Goal: Information Seeking & Learning: Check status

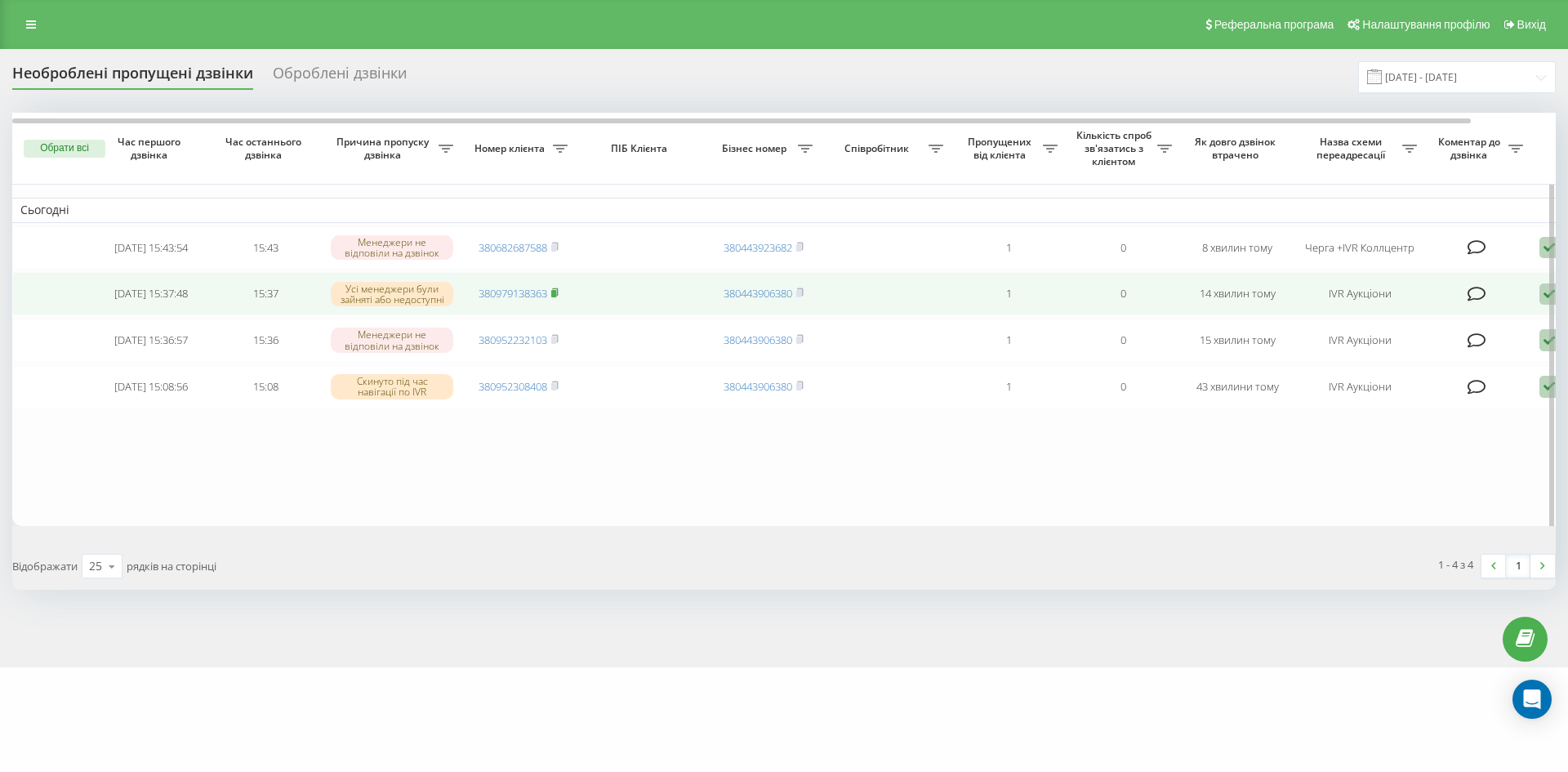
click at [555, 297] on rect at bounding box center [553, 293] width 5 height 7
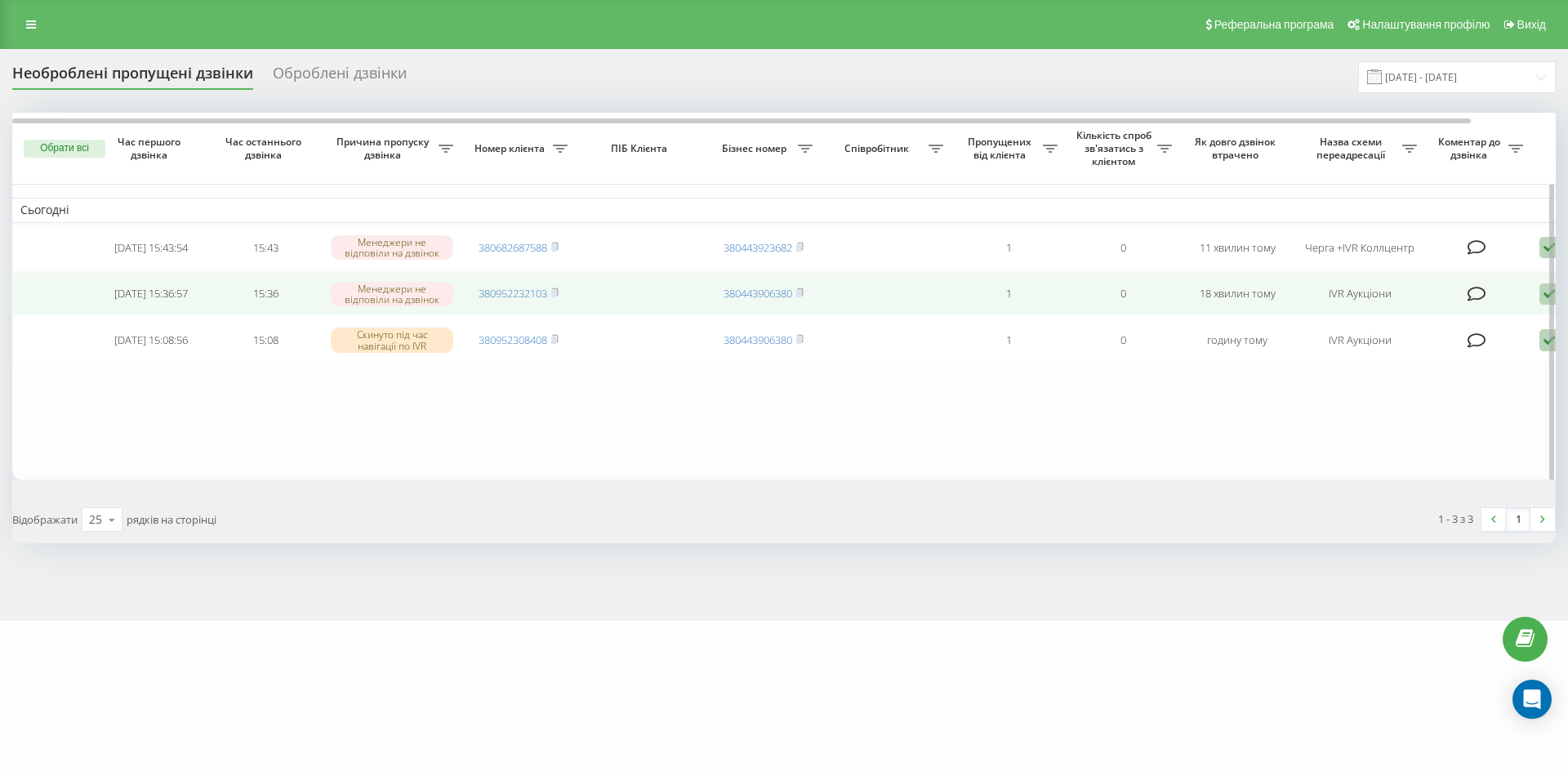
drag, startPoint x: 555, startPoint y: 298, endPoint x: 543, endPoint y: 278, distance: 23.3
click at [555, 297] on rect at bounding box center [553, 293] width 5 height 7
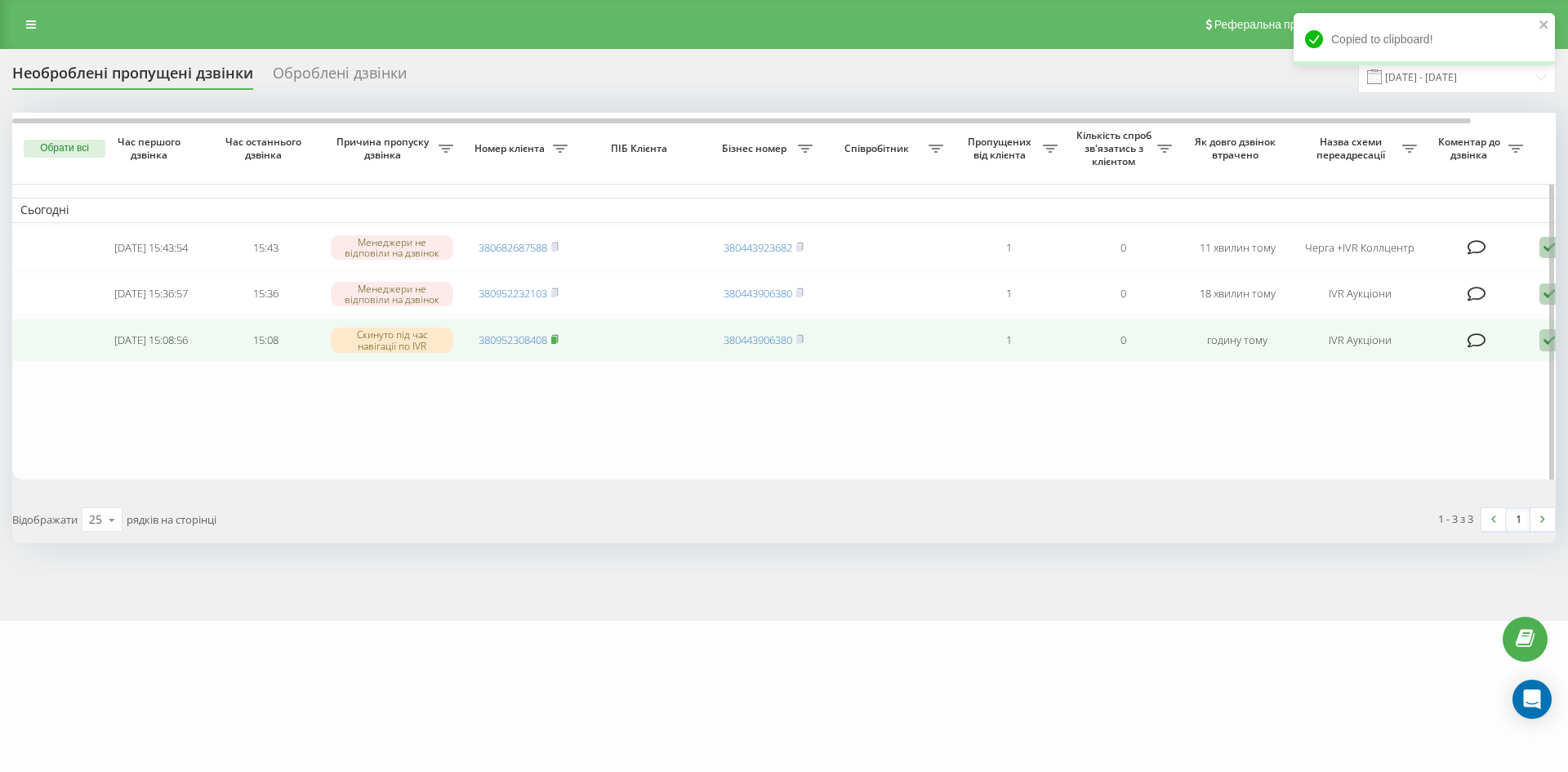
click at [559, 344] on icon at bounding box center [555, 338] width 7 height 10
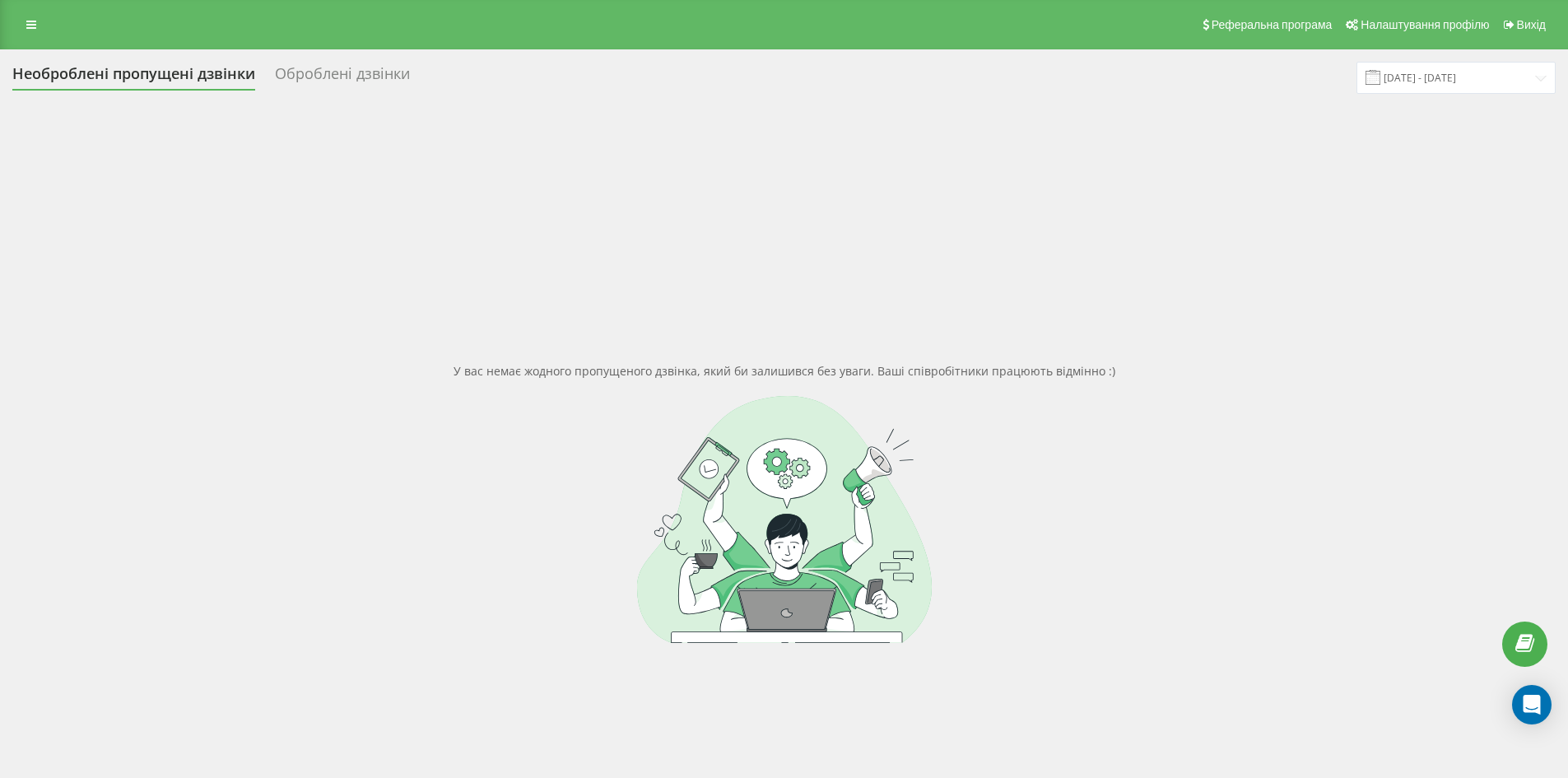
click at [371, 71] on div "Оброблені дзвінки" at bounding box center [342, 78] width 135 height 26
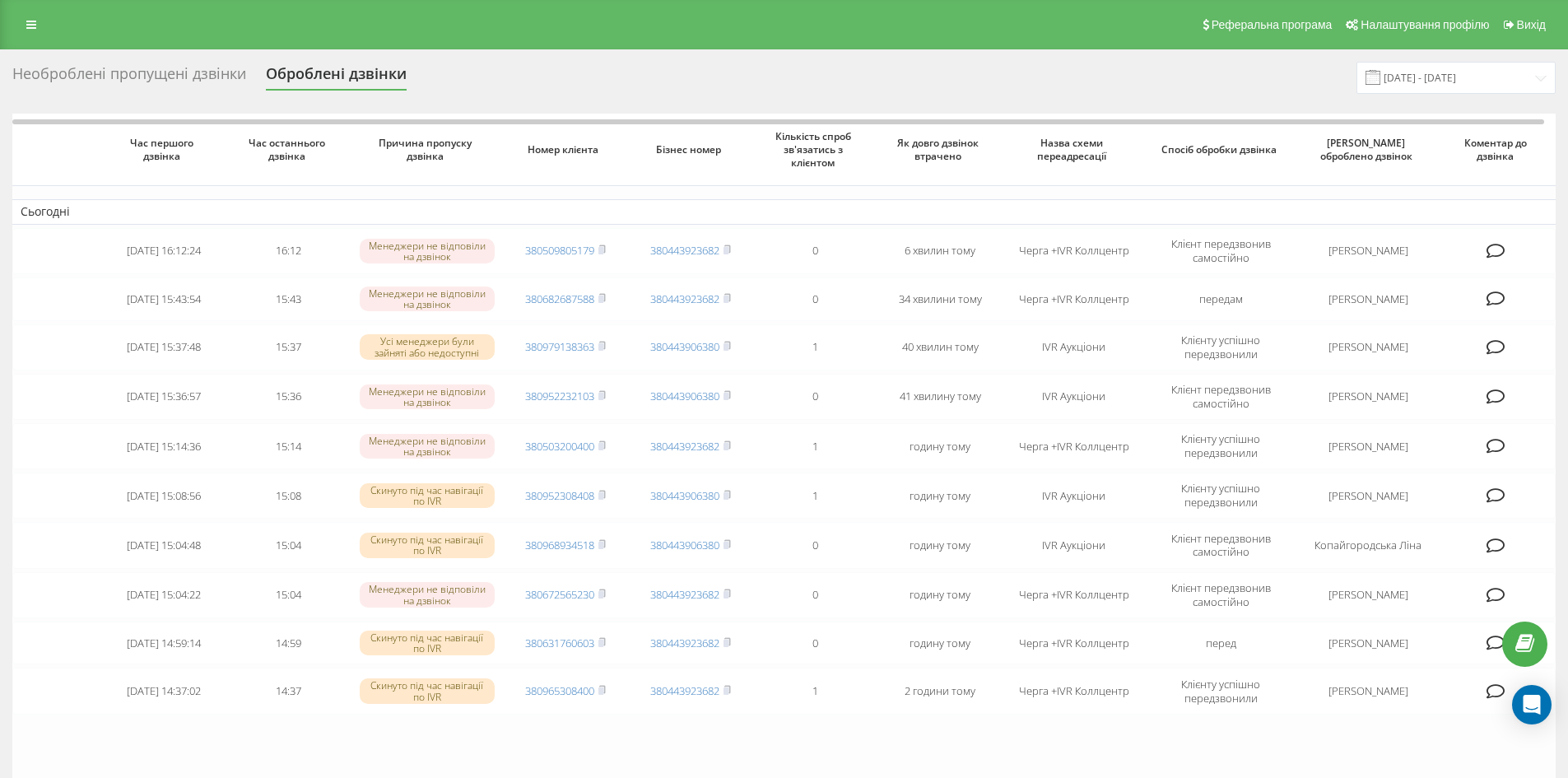
click at [79, 66] on div "Необроблені пропущені дзвінки" at bounding box center [130, 78] width 234 height 26
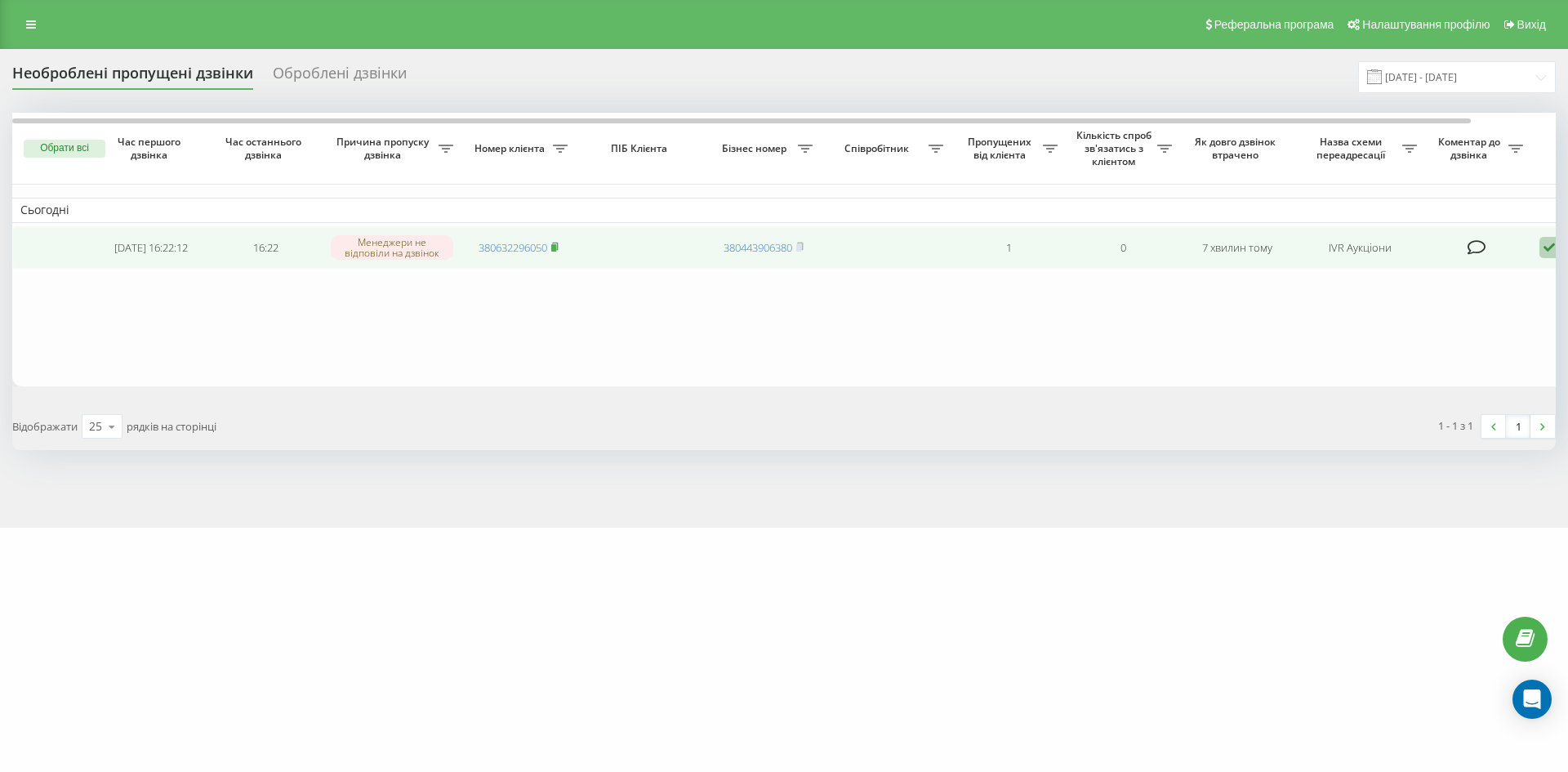
click at [556, 247] on rect at bounding box center [553, 248] width 5 height 7
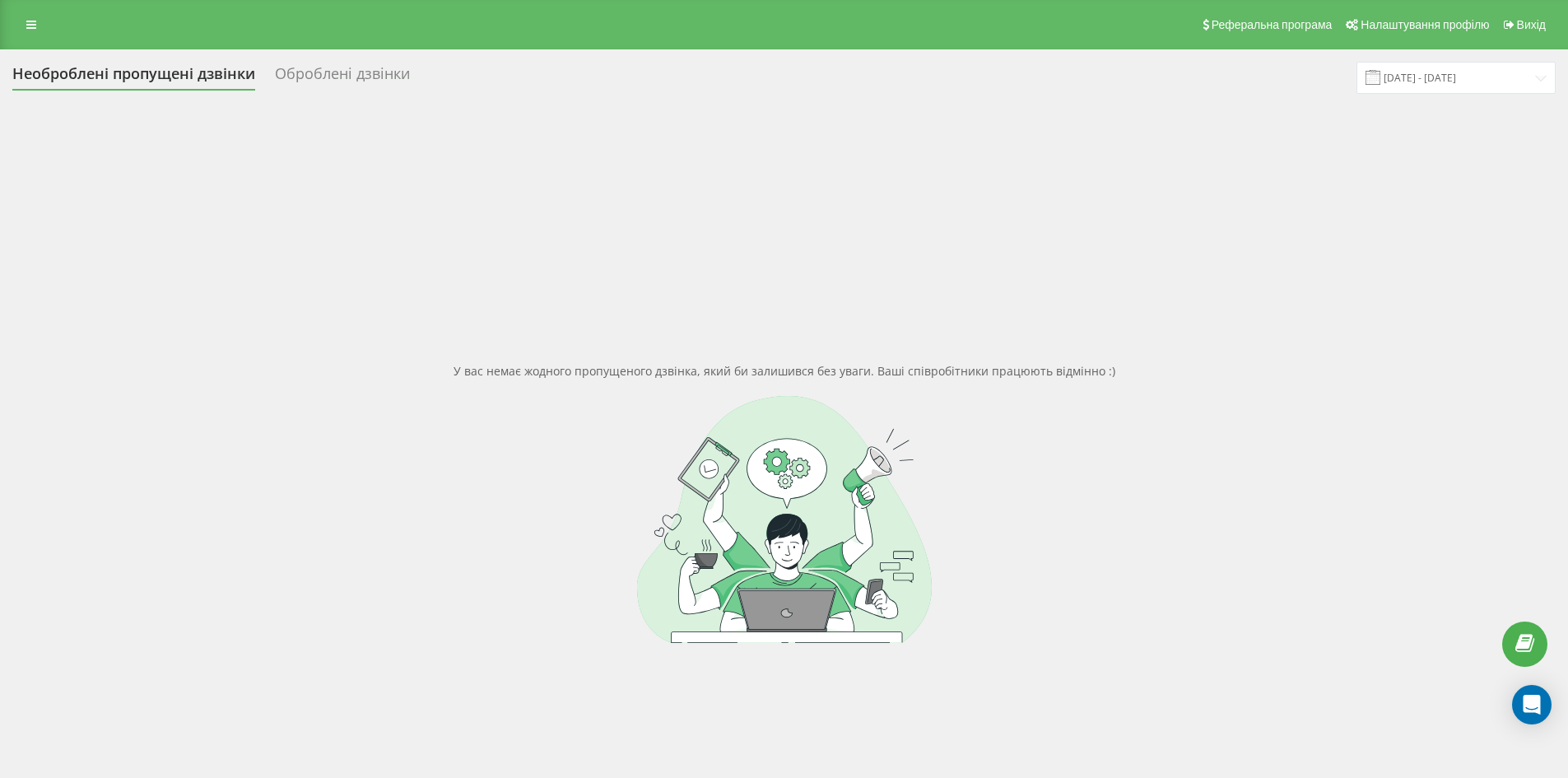
click at [358, 76] on div "Оброблені дзвінки" at bounding box center [342, 78] width 135 height 26
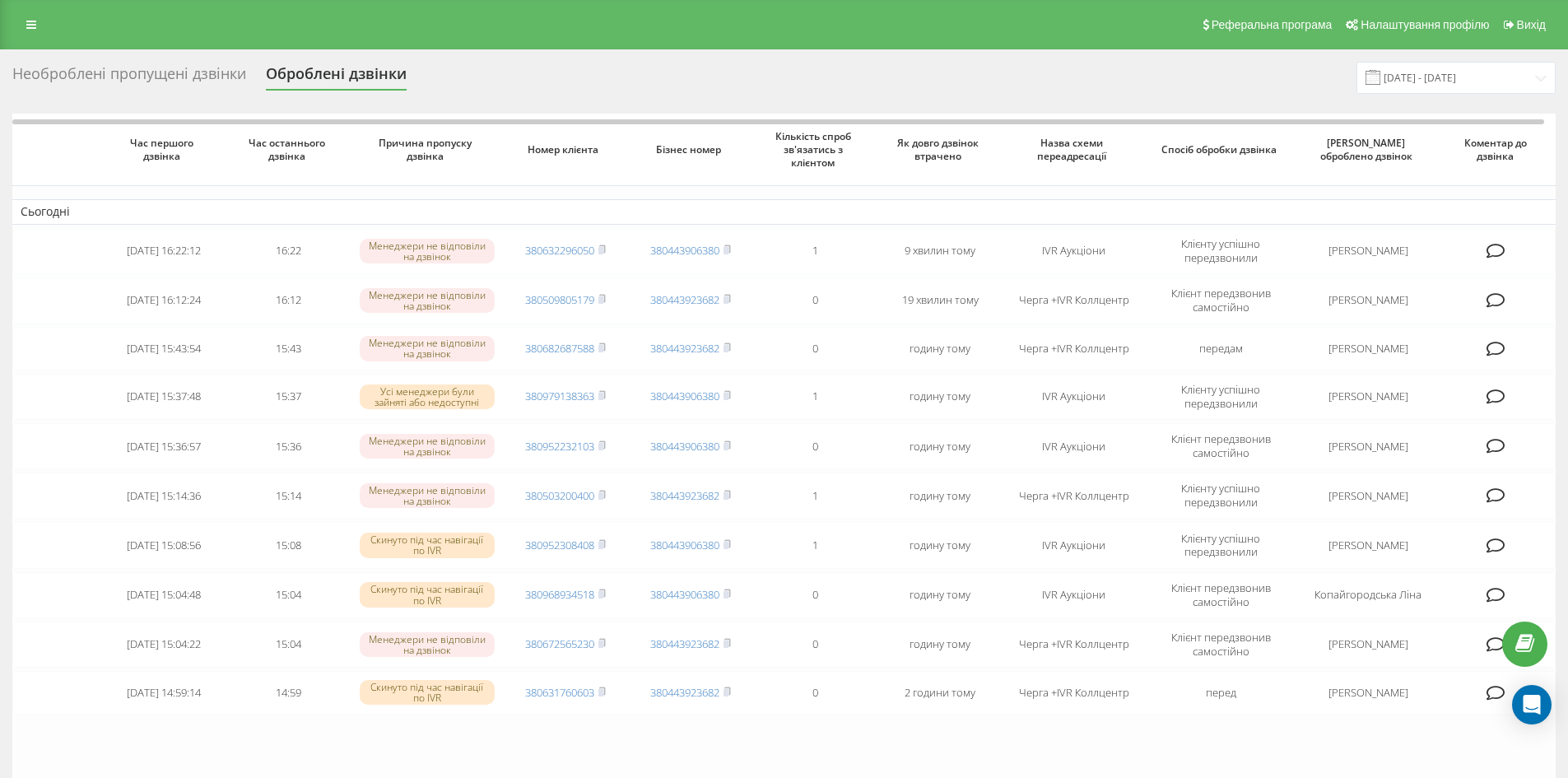
click at [161, 73] on div "Необроблені пропущені дзвінки" at bounding box center [130, 78] width 234 height 26
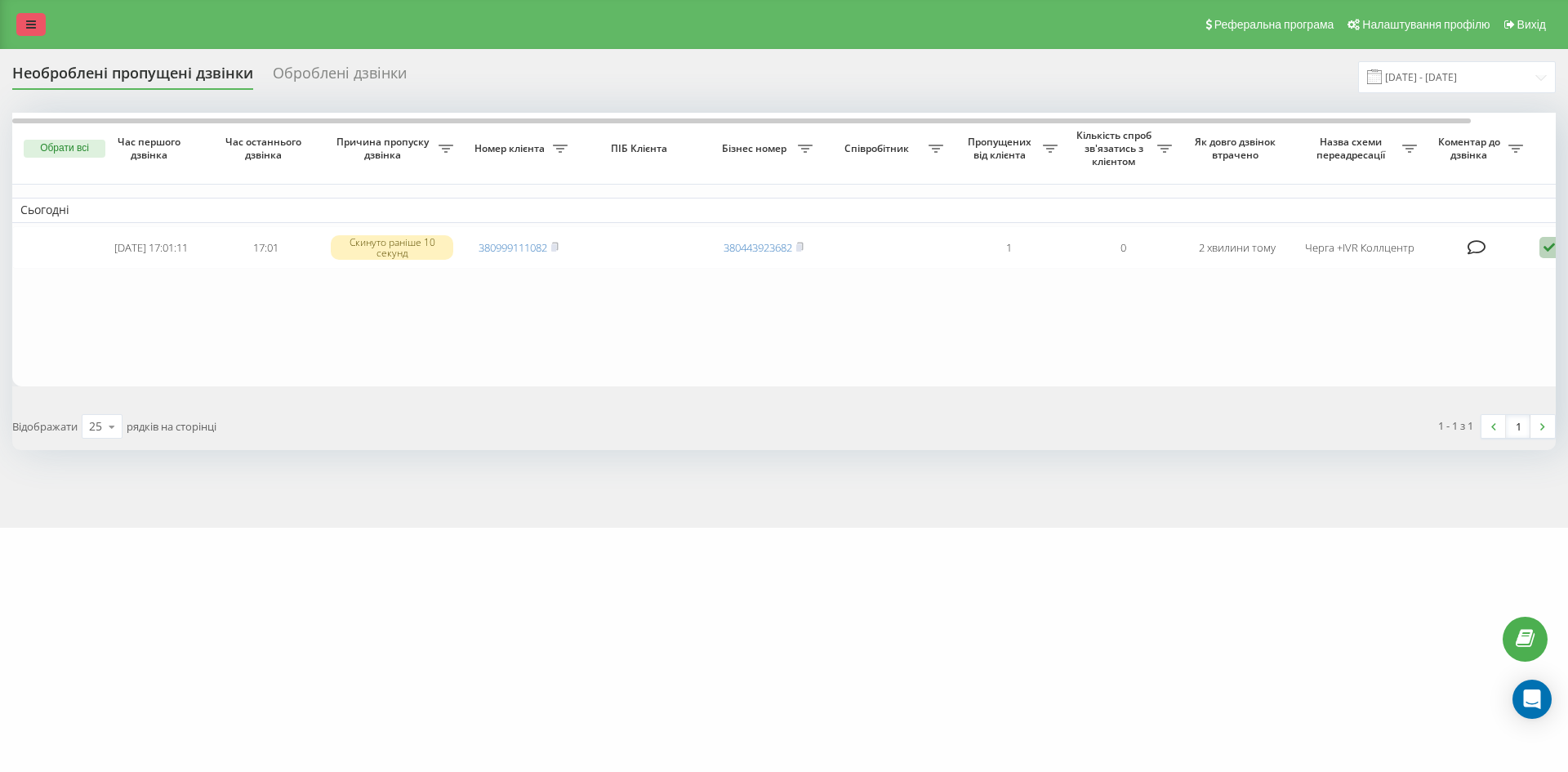
click at [22, 24] on link at bounding box center [31, 24] width 29 height 23
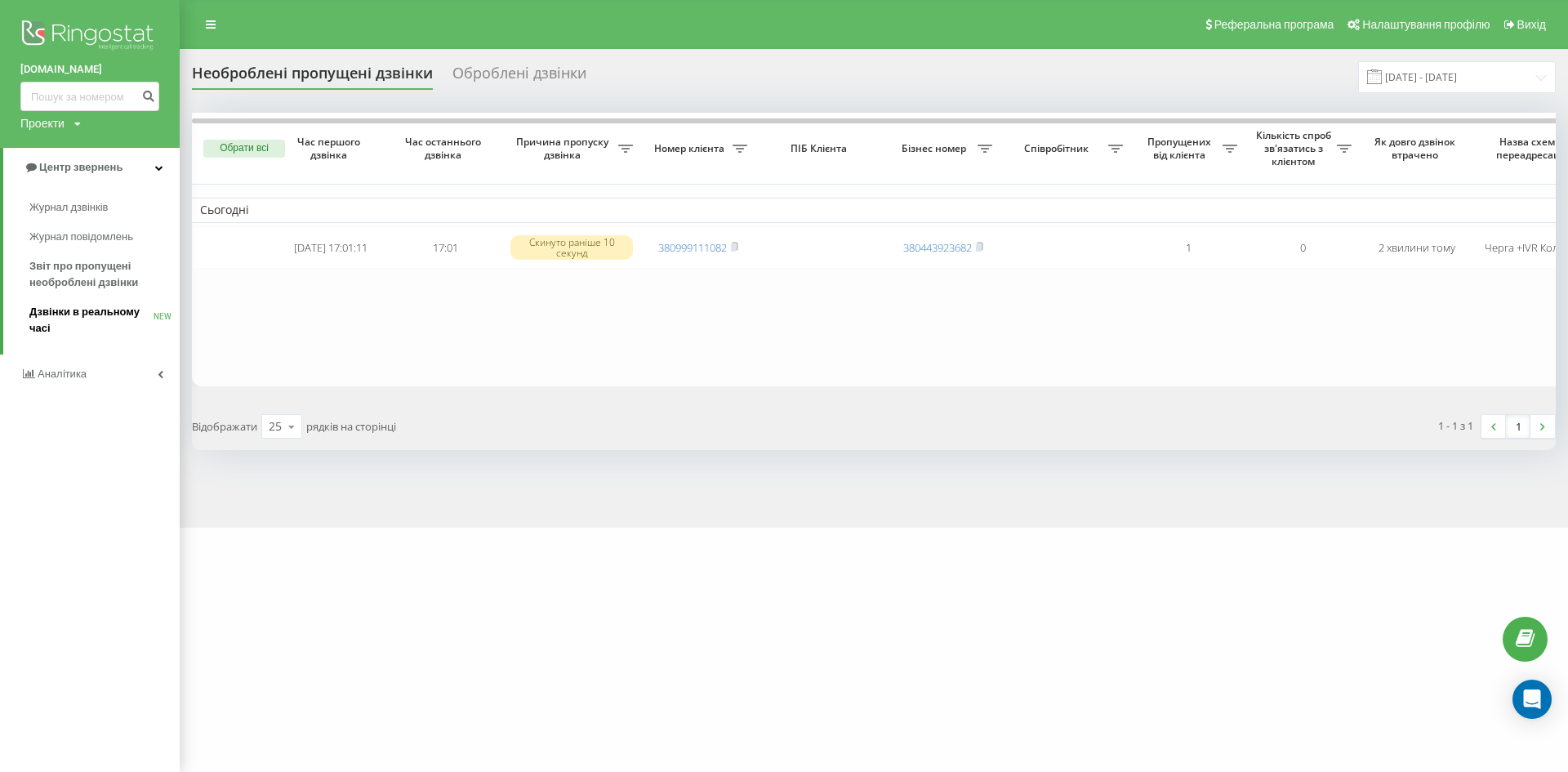
click at [74, 307] on span "Дзвінки в реальному часі" at bounding box center [91, 320] width 124 height 33
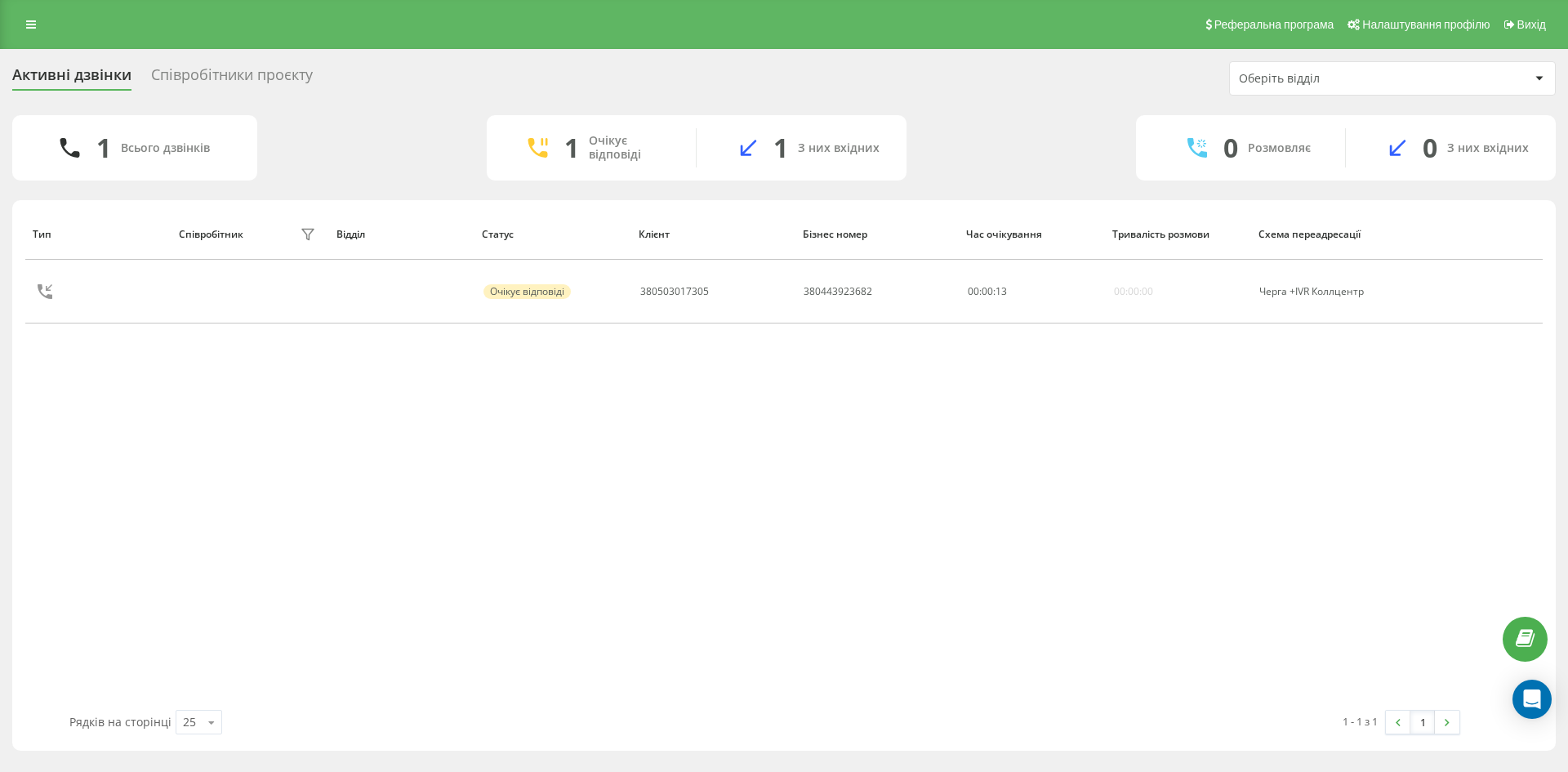
click at [206, 80] on div "Співробітники проєкту" at bounding box center [232, 79] width 162 height 25
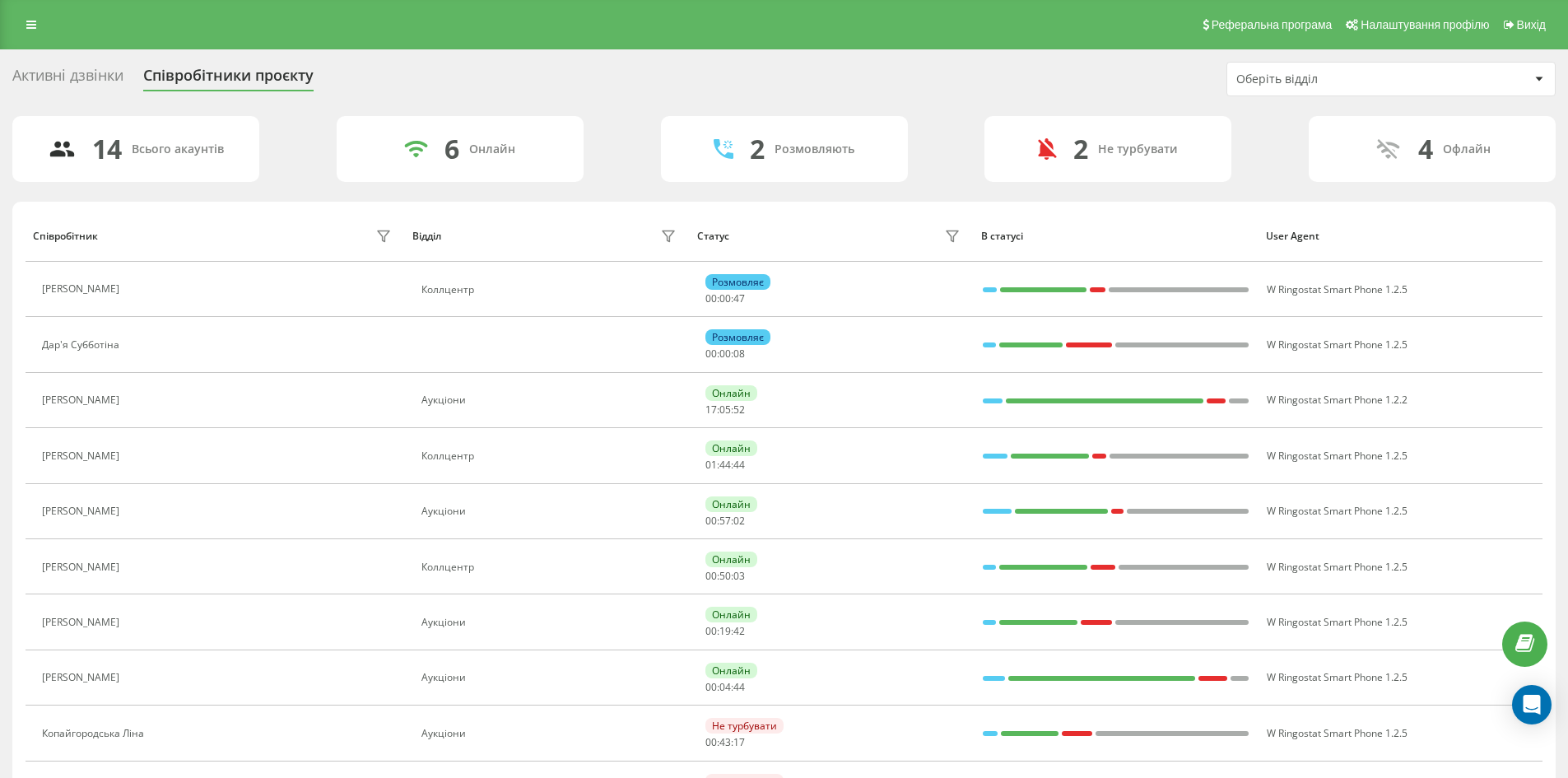
click at [13, 24] on div "Реферальна програма Налаштування профілю Вихід" at bounding box center [784, 25] width 1568 height 49
click at [16, 26] on link at bounding box center [31, 24] width 29 height 23
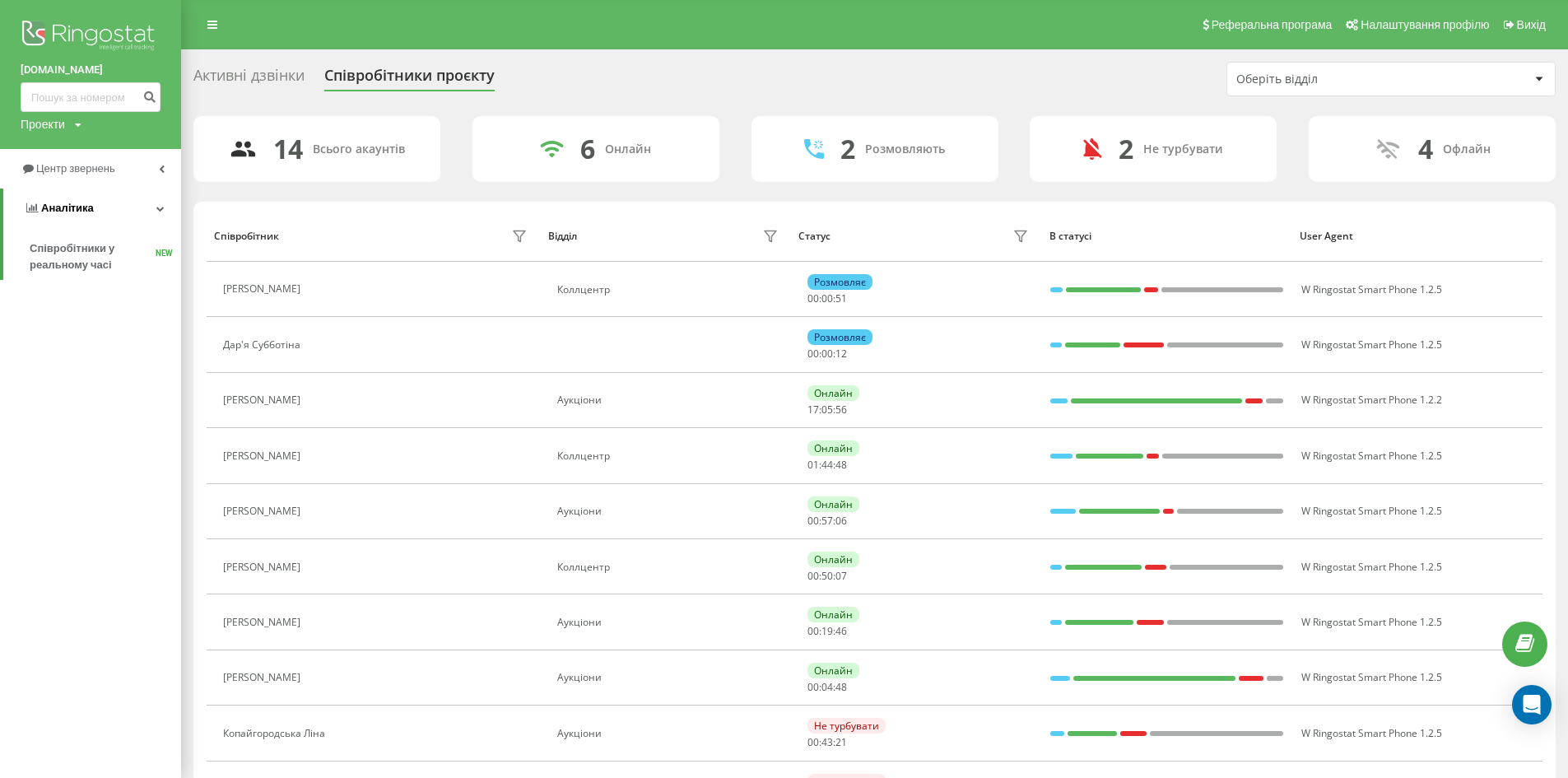
click at [64, 206] on span "Аналiтика" at bounding box center [67, 208] width 53 height 13
click at [64, 206] on span "Аналiтика" at bounding box center [65, 208] width 53 height 13
click at [81, 172] on span "Центр звернень" at bounding box center [78, 169] width 84 height 13
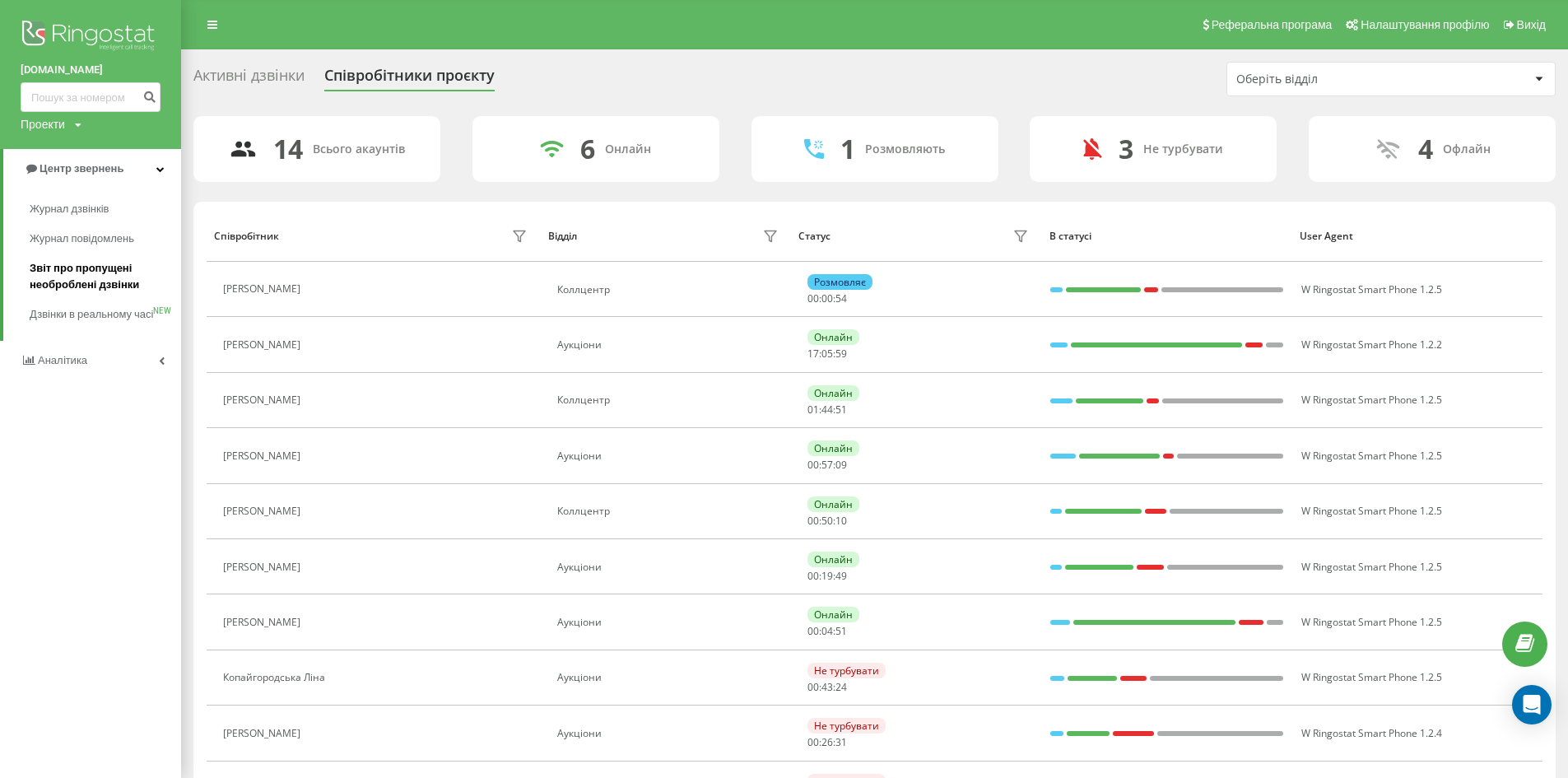
click at [65, 281] on span "Звіт про пропущені необроблені дзвінки" at bounding box center [100, 276] width 143 height 33
